Goal: Transaction & Acquisition: Purchase product/service

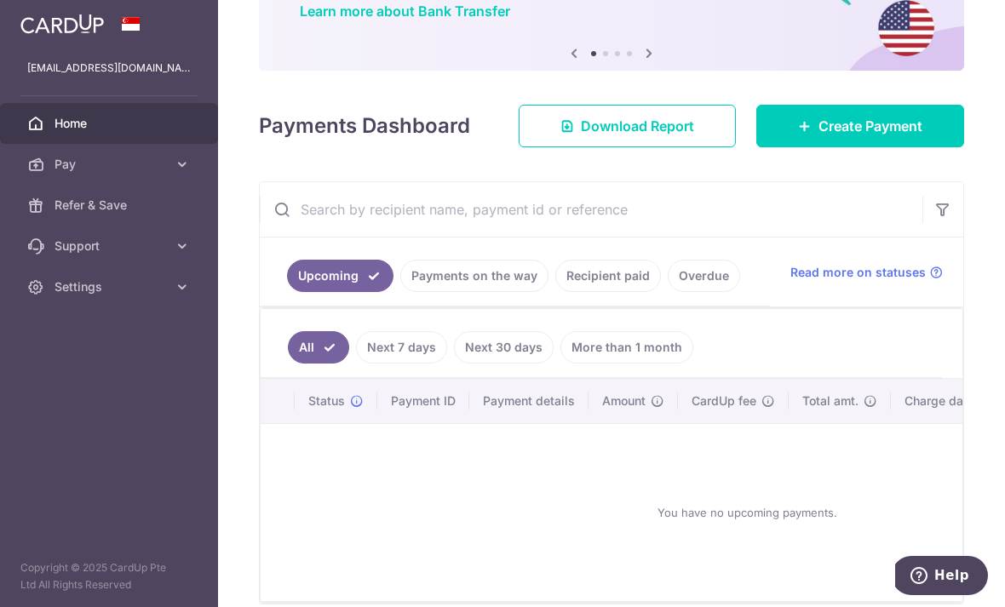
scroll to position [146, 0]
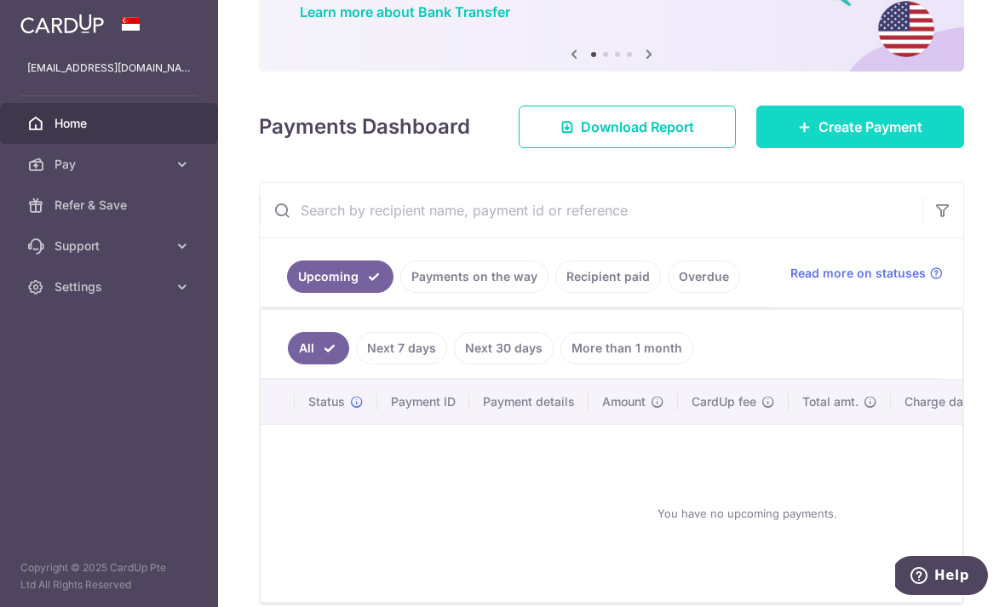
click at [829, 137] on span "Create Payment" at bounding box center [870, 127] width 104 height 20
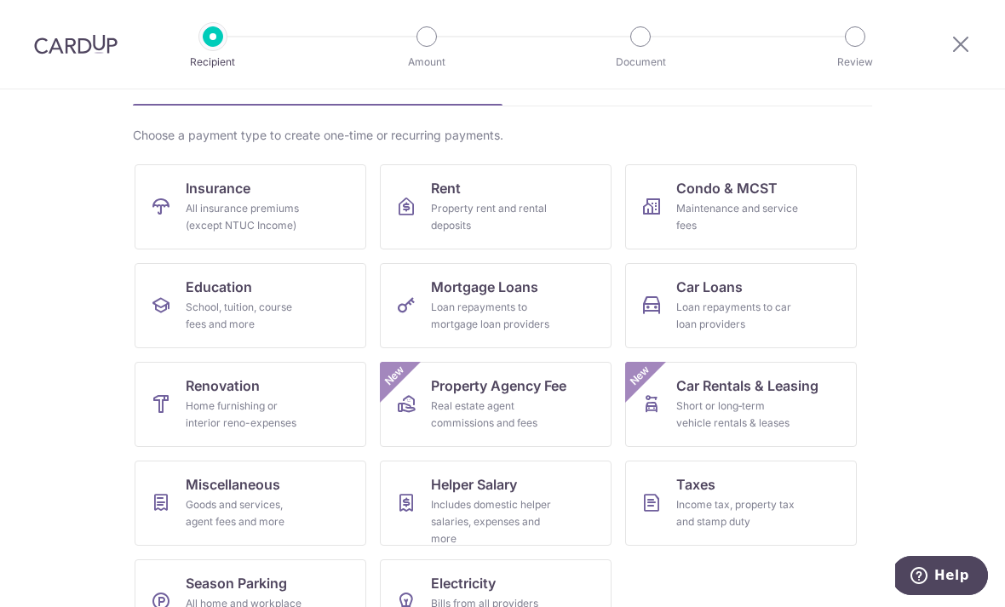
scroll to position [100, 0]
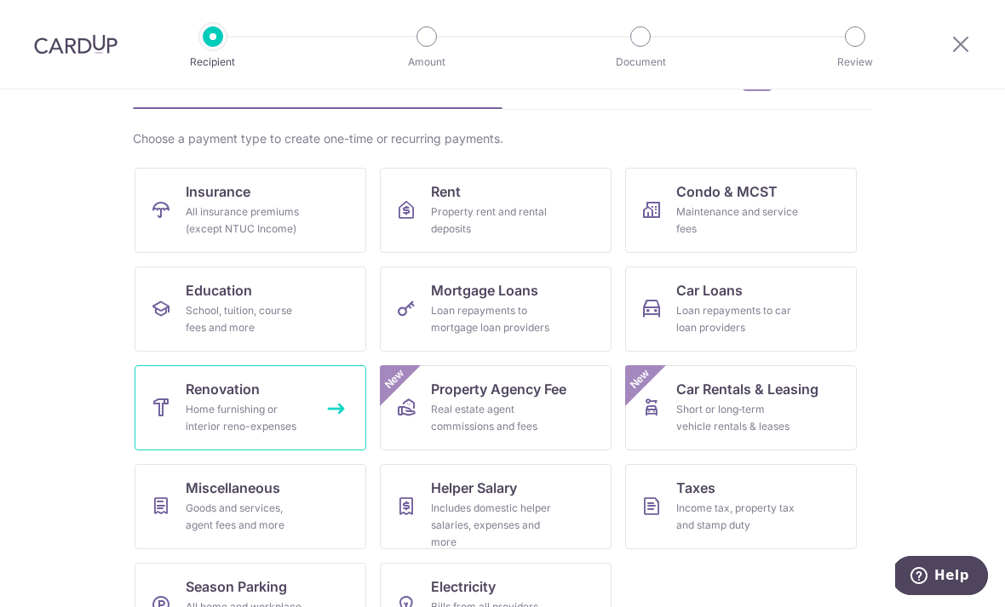
click at [211, 392] on span "Renovation" at bounding box center [223, 389] width 74 height 20
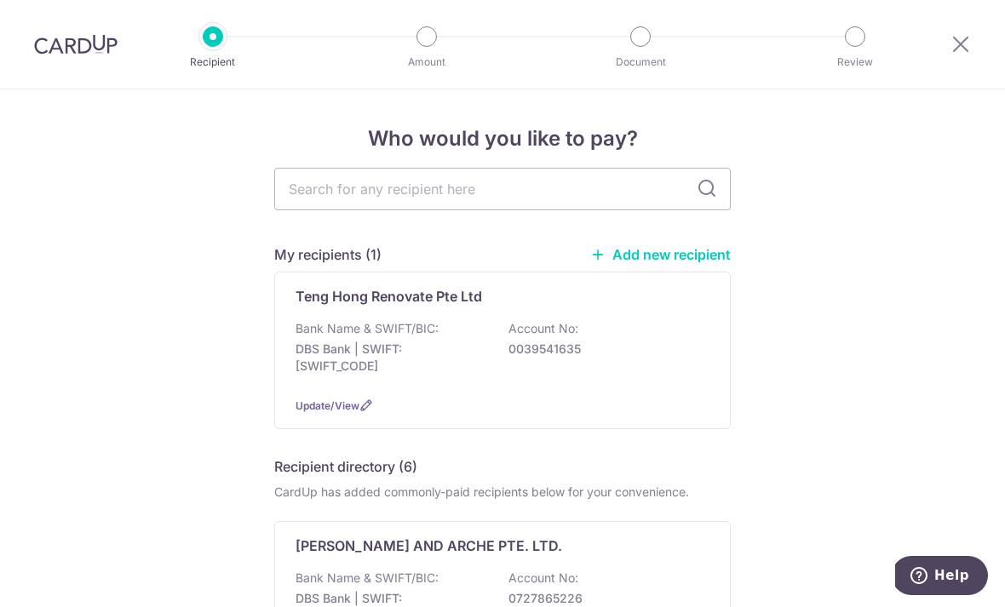
click at [624, 262] on link "Add new recipient" at bounding box center [660, 254] width 141 height 17
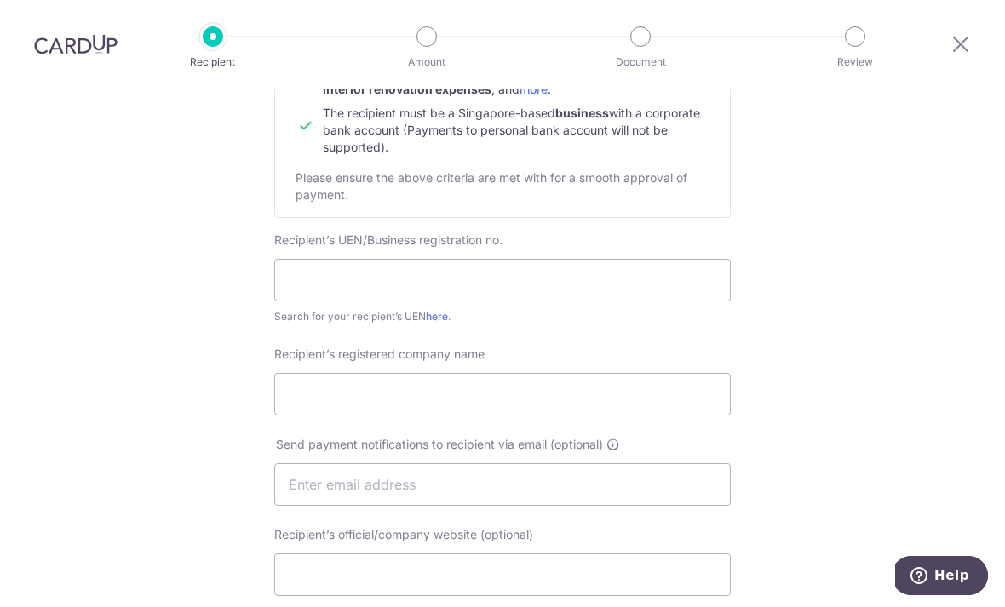
scroll to position [226, 0]
click at [316, 271] on input "text" at bounding box center [502, 278] width 456 height 43
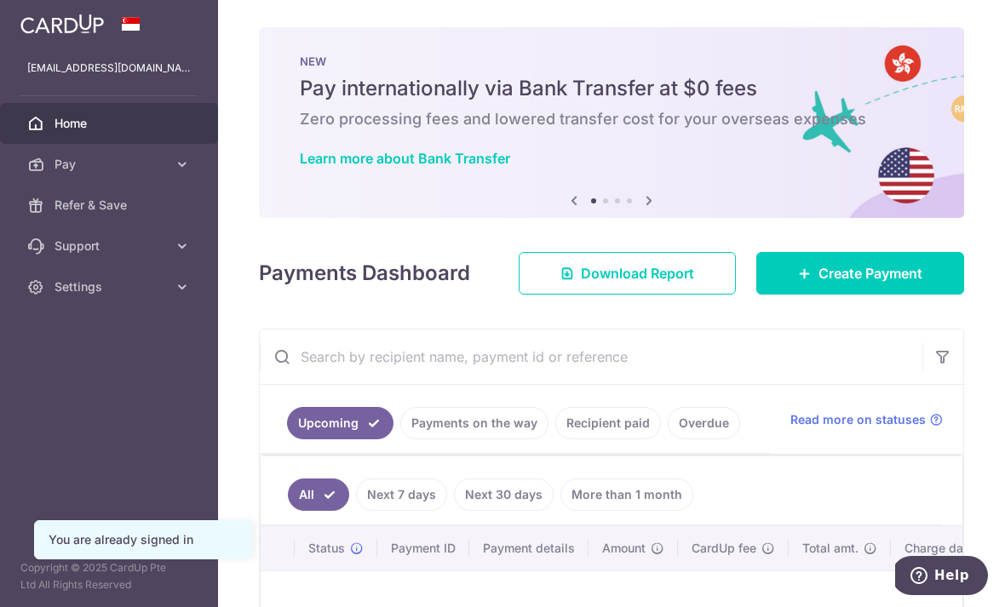
click at [0, 0] on icon "button" at bounding box center [0, 0] width 0 height 0
click at [190, 289] on icon at bounding box center [182, 286] width 17 height 17
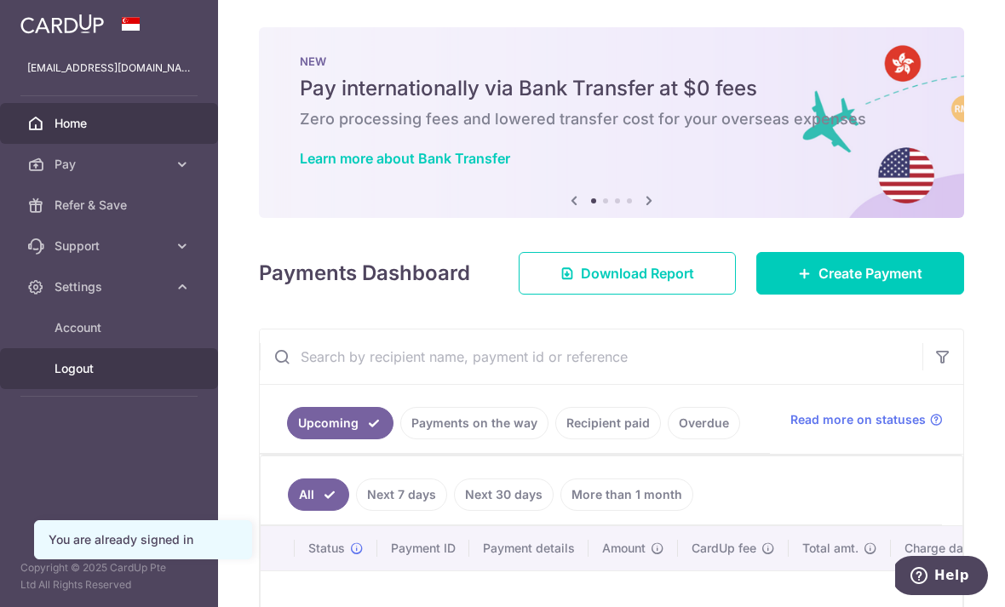
click at [83, 366] on span "Logout" at bounding box center [111, 368] width 112 height 17
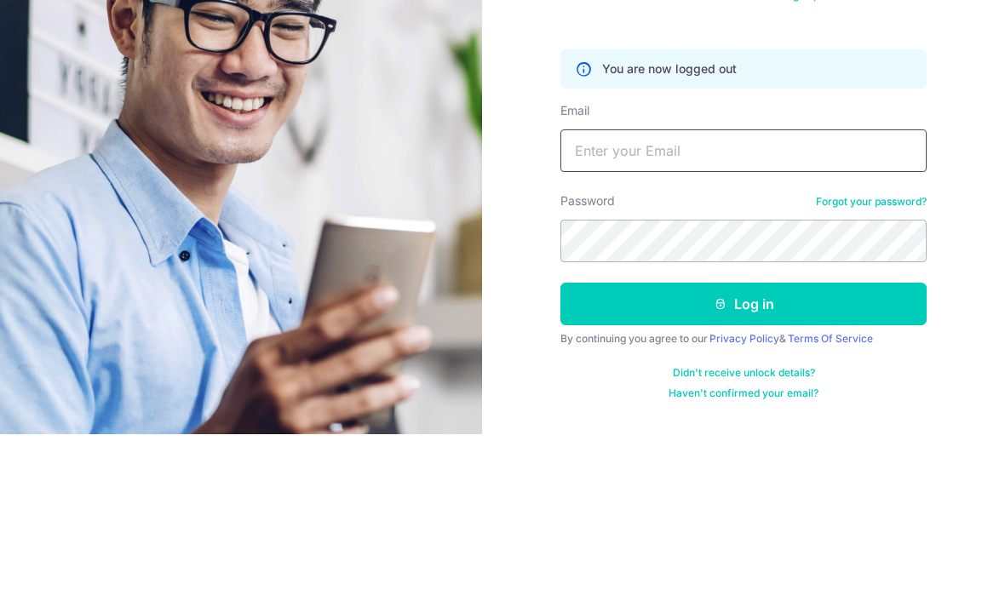
scroll to position [55, 0]
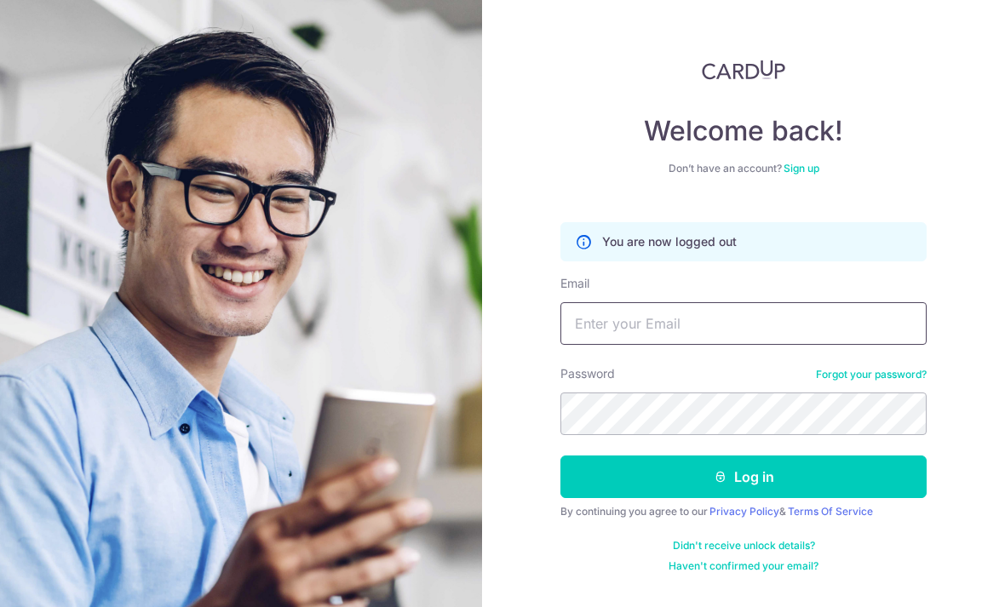
type input "Cxxxxlsy@gmail.com"
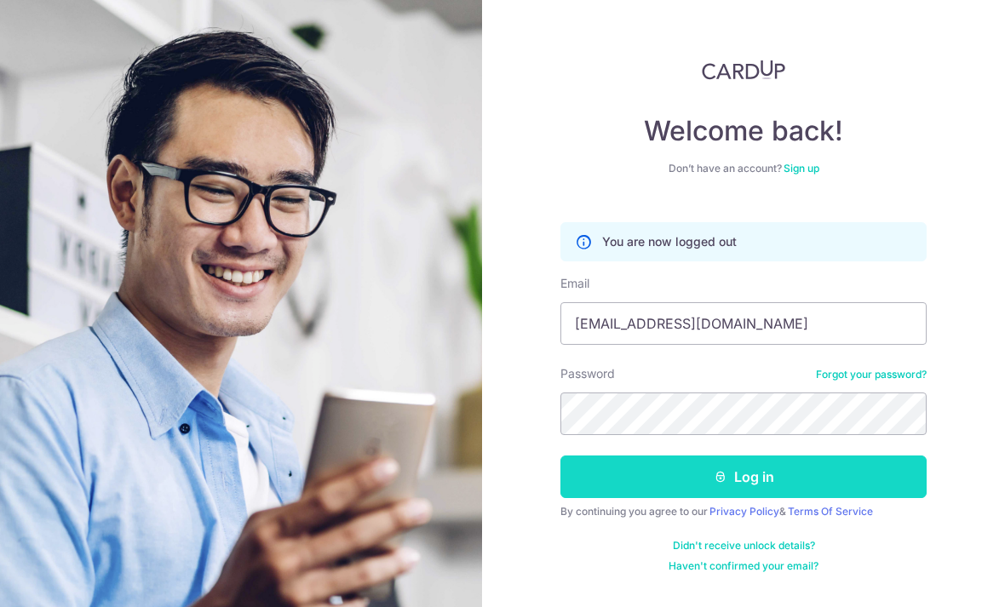
click at [815, 456] on button "Log in" at bounding box center [743, 477] width 366 height 43
